Goal: Submit feedback/report problem

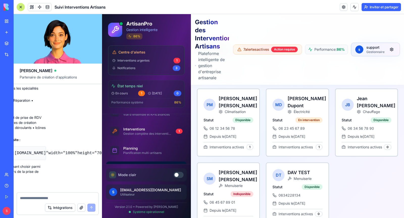
scroll to position [3864, 0]
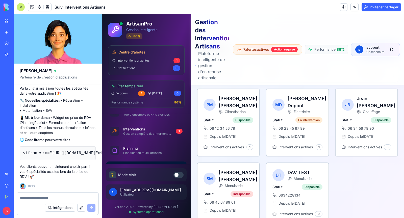
click at [58, 208] on font "Intégrations" at bounding box center [62, 208] width 19 height 4
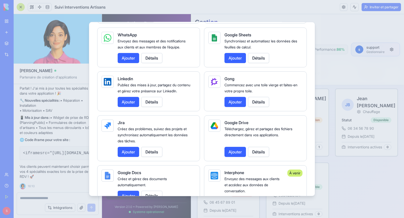
scroll to position [0, 0]
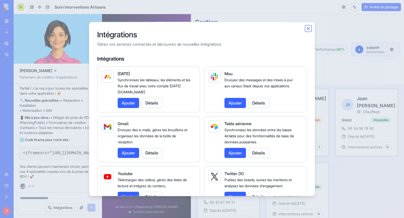
click at [307, 31] on button "Fermer" at bounding box center [308, 28] width 5 height 5
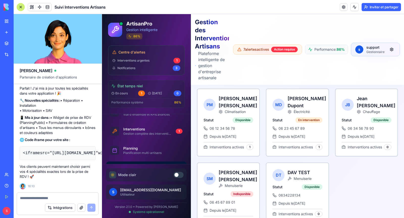
click at [36, 199] on textarea at bounding box center [58, 198] width 76 height 5
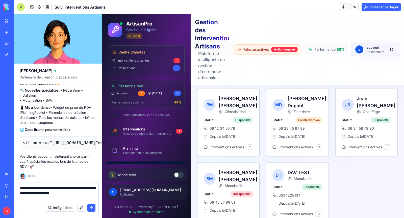
type textarea "**********"
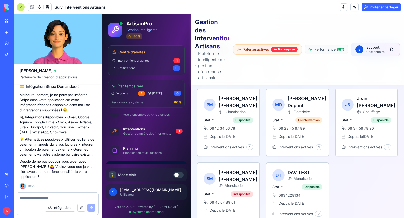
scroll to position [4008, 0]
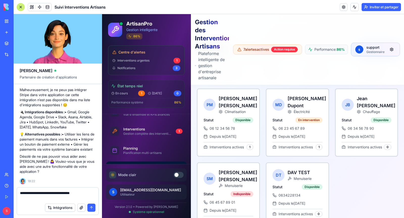
click at [40, 194] on textarea "**********" at bounding box center [58, 196] width 76 height 10
click at [75, 193] on textarea "**********" at bounding box center [58, 196] width 76 height 10
type textarea "**********"
click at [91, 209] on button "submit" at bounding box center [91, 208] width 8 height 8
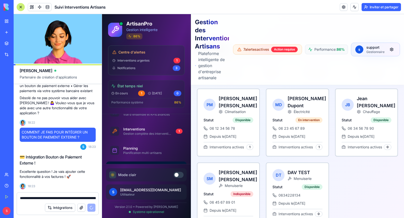
scroll to position [4081, 0]
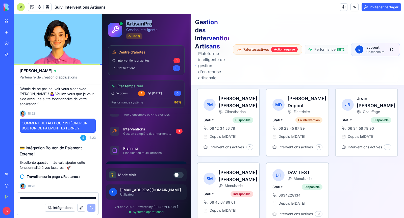
drag, startPoint x: 127, startPoint y: 24, endPoint x: 171, endPoint y: 24, distance: 44.2
click at [171, 24] on div "ArtisanPro Gestion intelligente 86 %" at bounding box center [146, 29] width 77 height 19
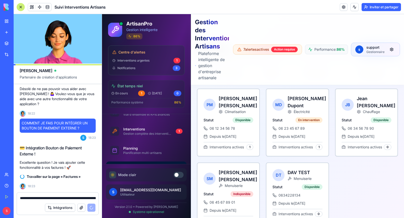
click at [216, 27] on h1 "Gestion des Interventions Artisans" at bounding box center [212, 34] width 34 height 32
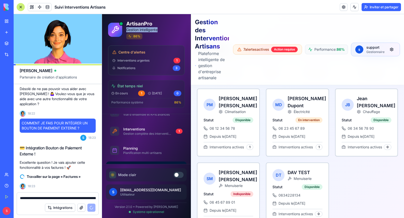
drag, startPoint x: 128, startPoint y: 30, endPoint x: 163, endPoint y: 30, distance: 35.1
click at [163, 30] on div "ArtisanPro Gestion intelligente 86 %" at bounding box center [146, 29] width 77 height 19
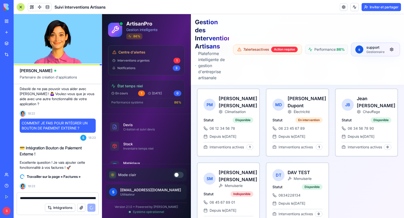
scroll to position [211, 0]
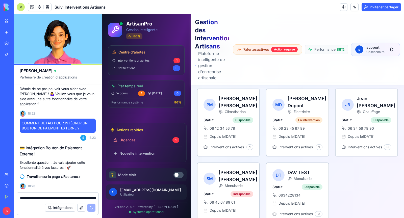
click at [178, 177] on button at bounding box center [178, 175] width 10 height 6
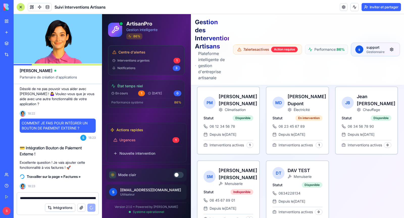
scroll to position [4081, 0]
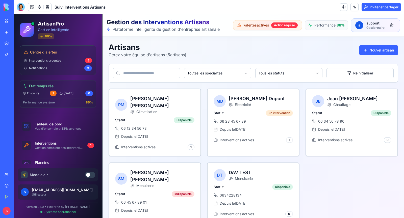
click at [16, 6] on header "Suivi Interventions Artisans Inviter et partager" at bounding box center [209, 7] width 390 height 14
click at [21, 6] on div at bounding box center [21, 7] width 8 height 8
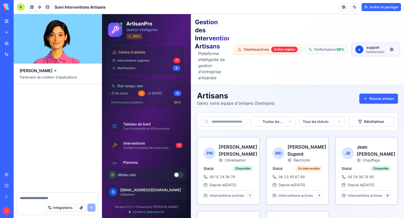
scroll to position [4237, 0]
